Goal: Find specific page/section

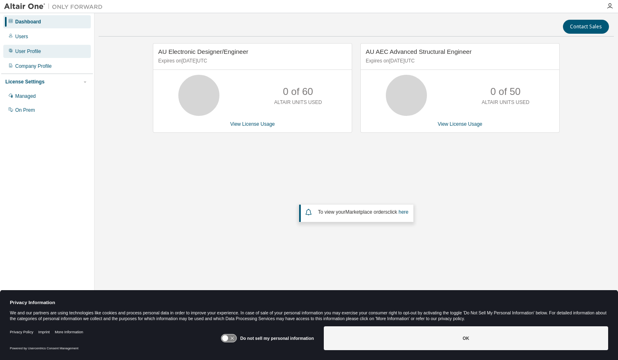
click at [36, 52] on div "User Profile" at bounding box center [28, 51] width 26 height 7
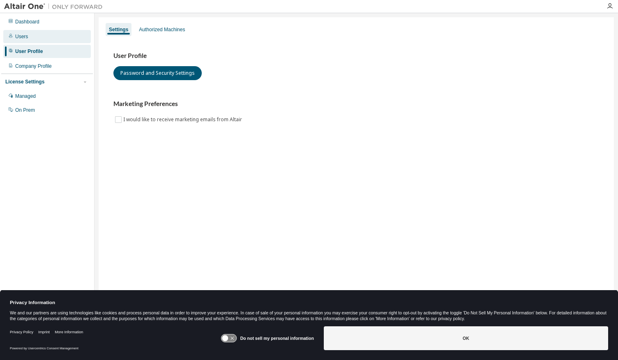
click at [25, 41] on div "Users" at bounding box center [46, 36] width 87 height 13
